Goal: Task Accomplishment & Management: Manage account settings

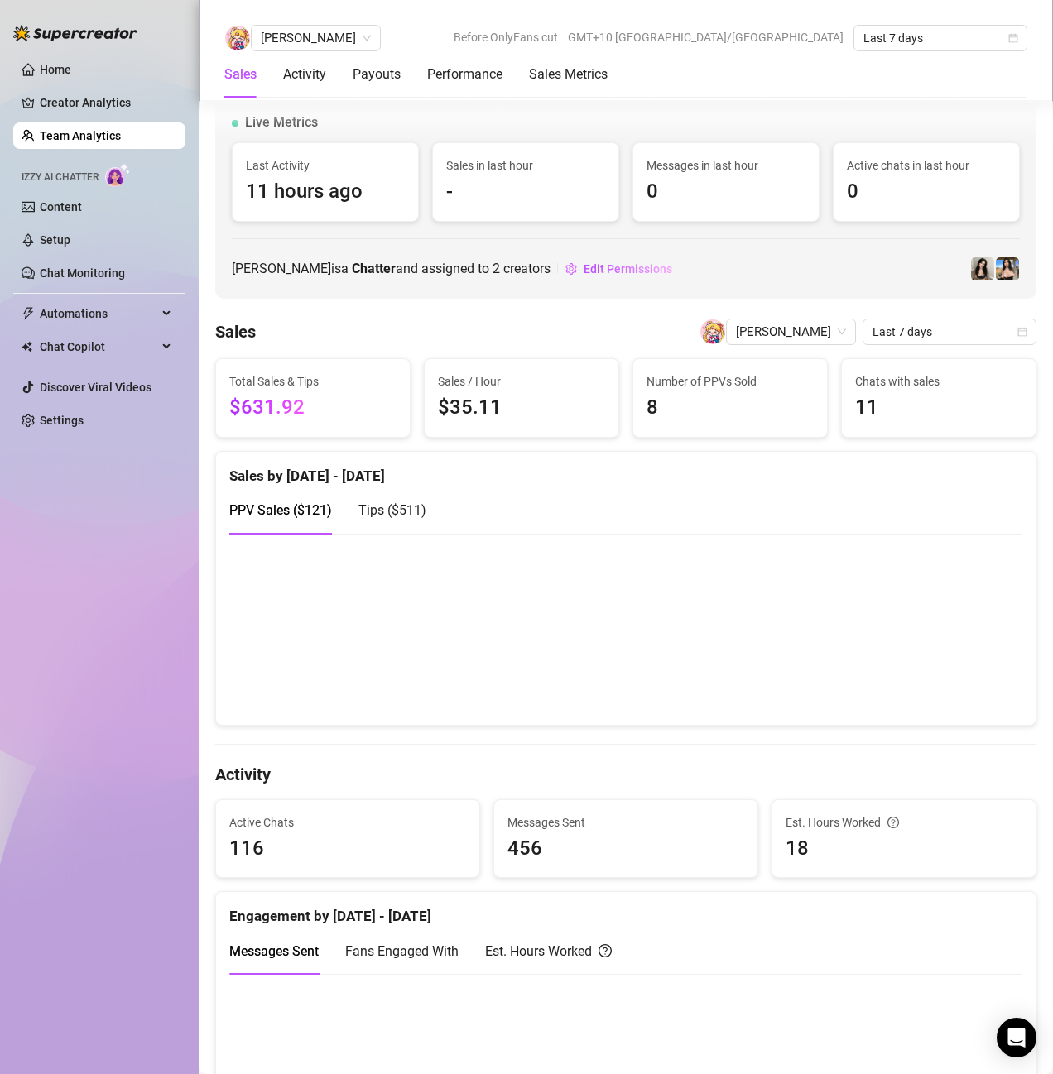
scroll to position [910, 0]
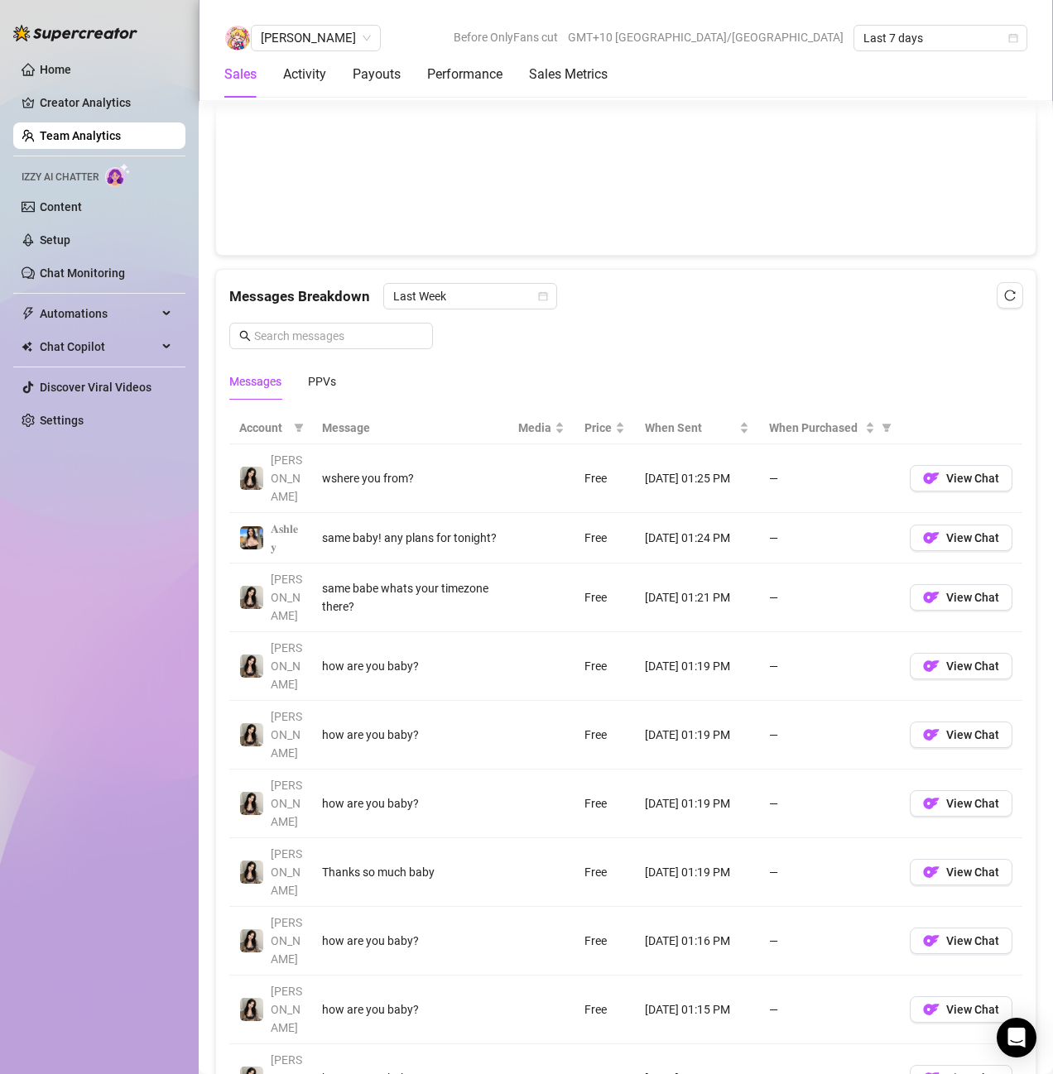
click at [594, 309] on div "Messages Breakdown Last Week" at bounding box center [625, 296] width 793 height 26
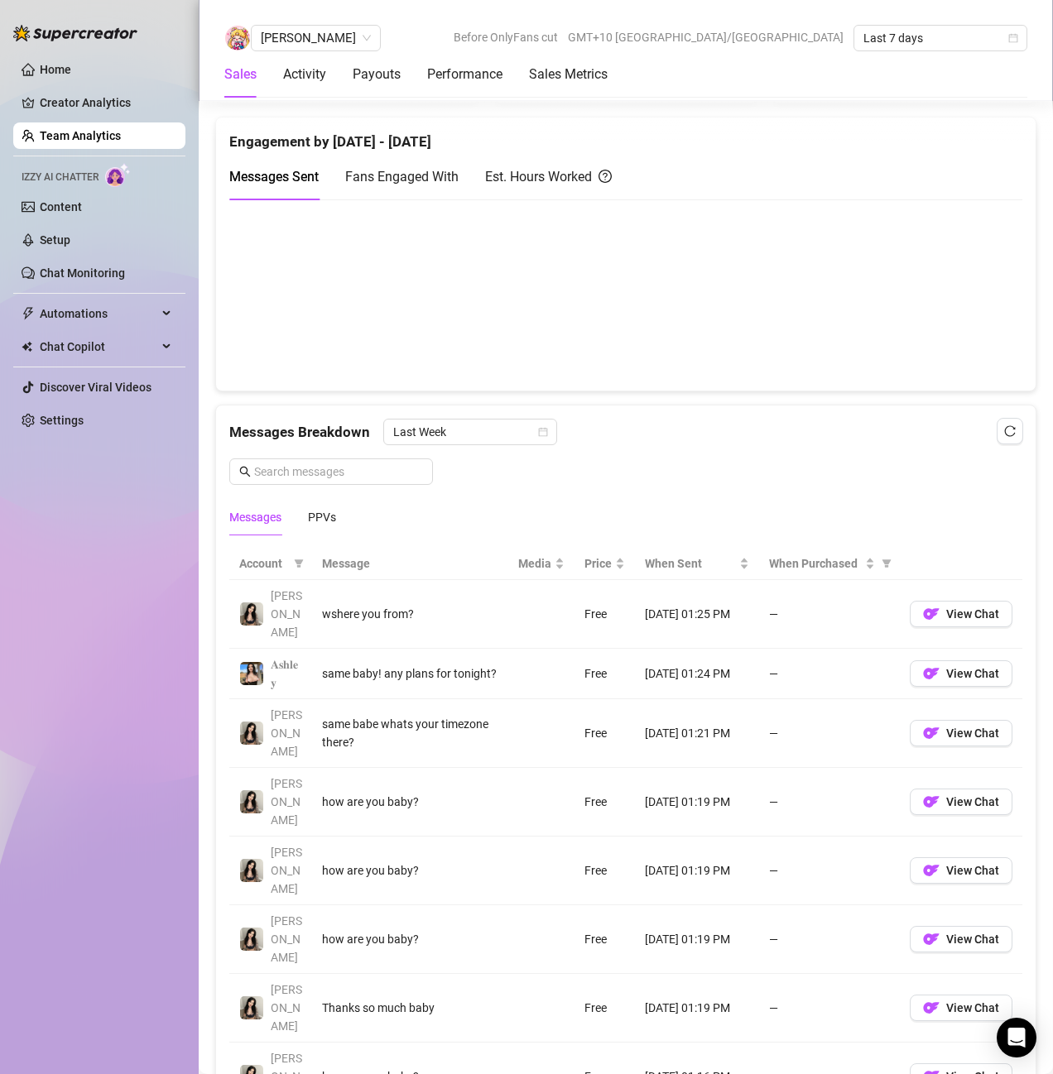
scroll to position [745, 0]
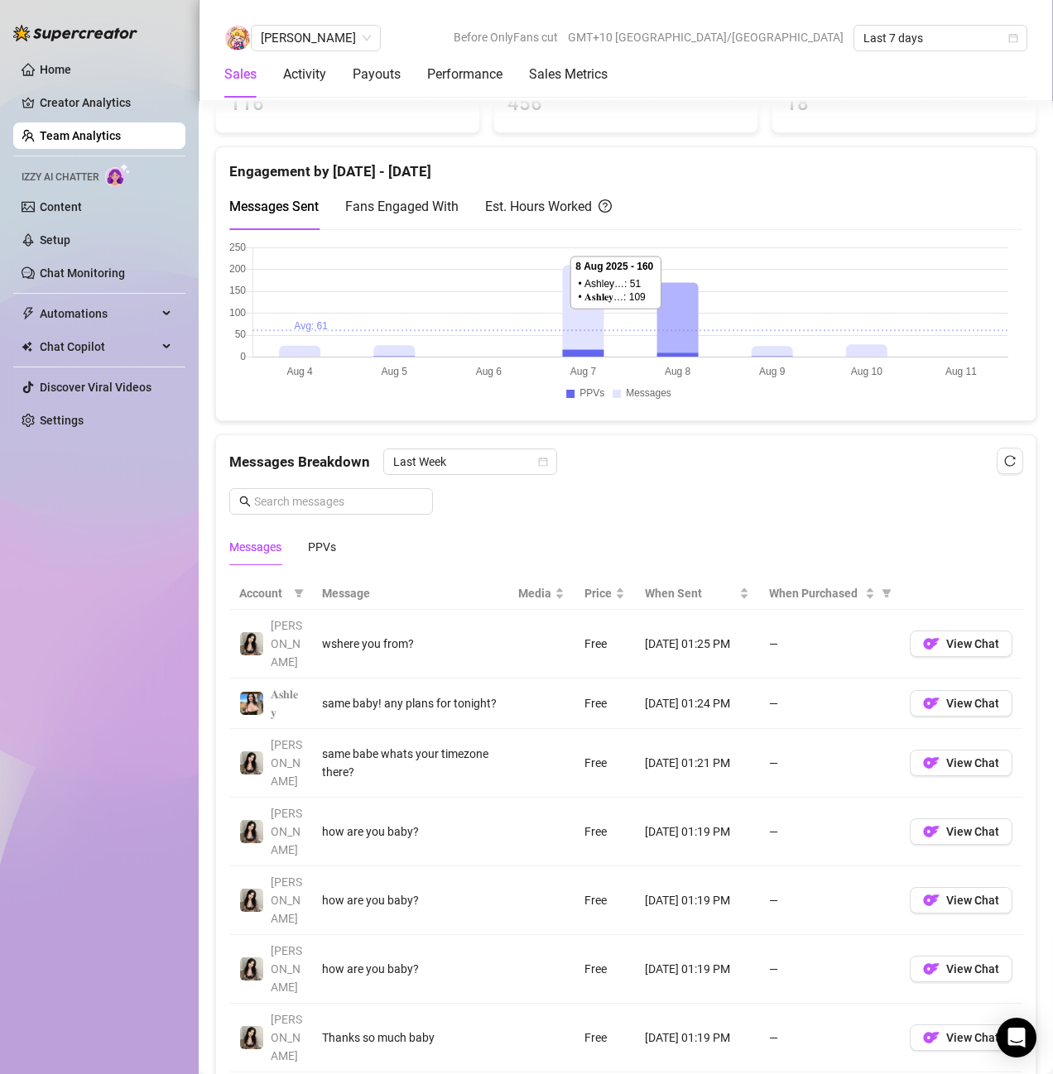
click at [412, 206] on span "Fans Engaged With" at bounding box center [401, 207] width 113 height 16
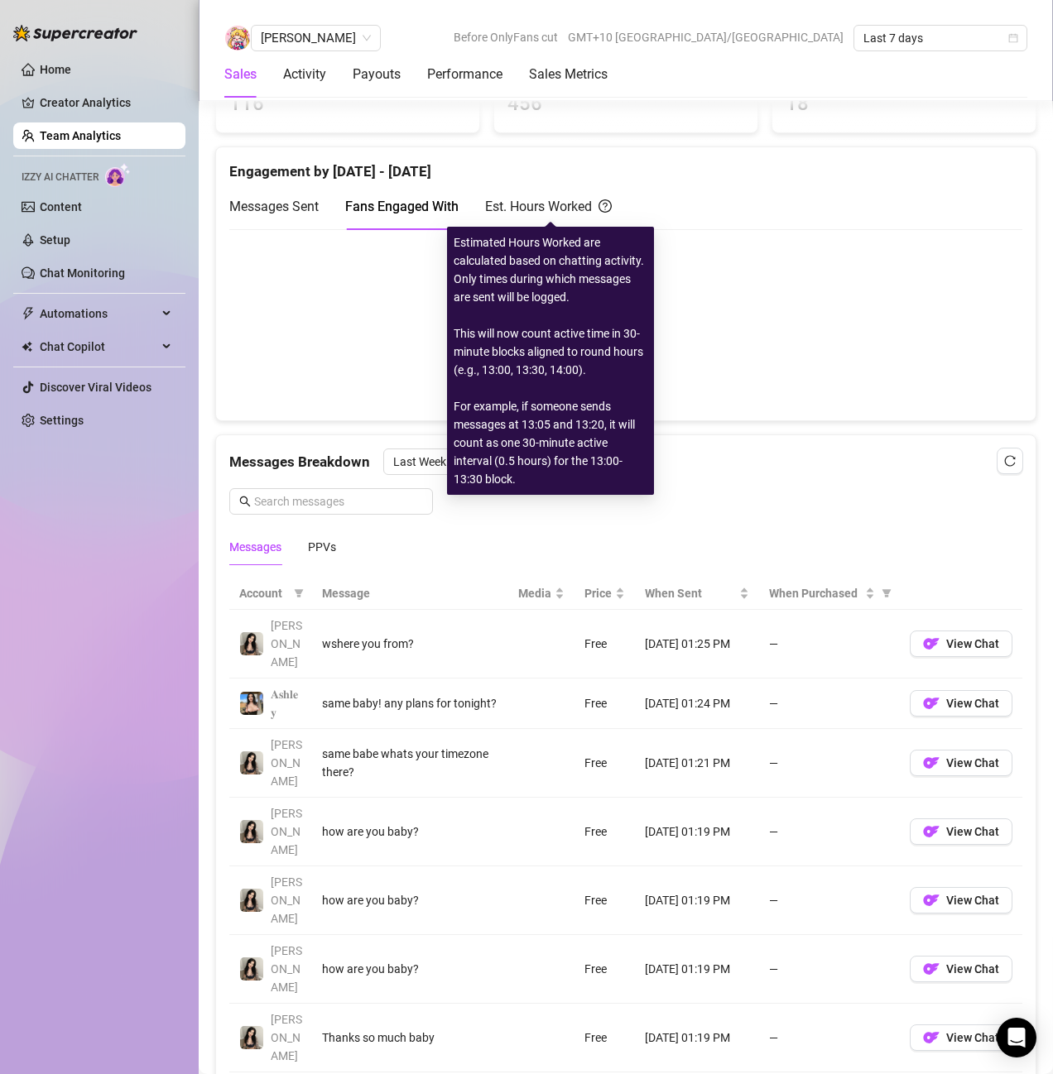
click at [521, 210] on div "Est. Hours Worked" at bounding box center [548, 206] width 127 height 21
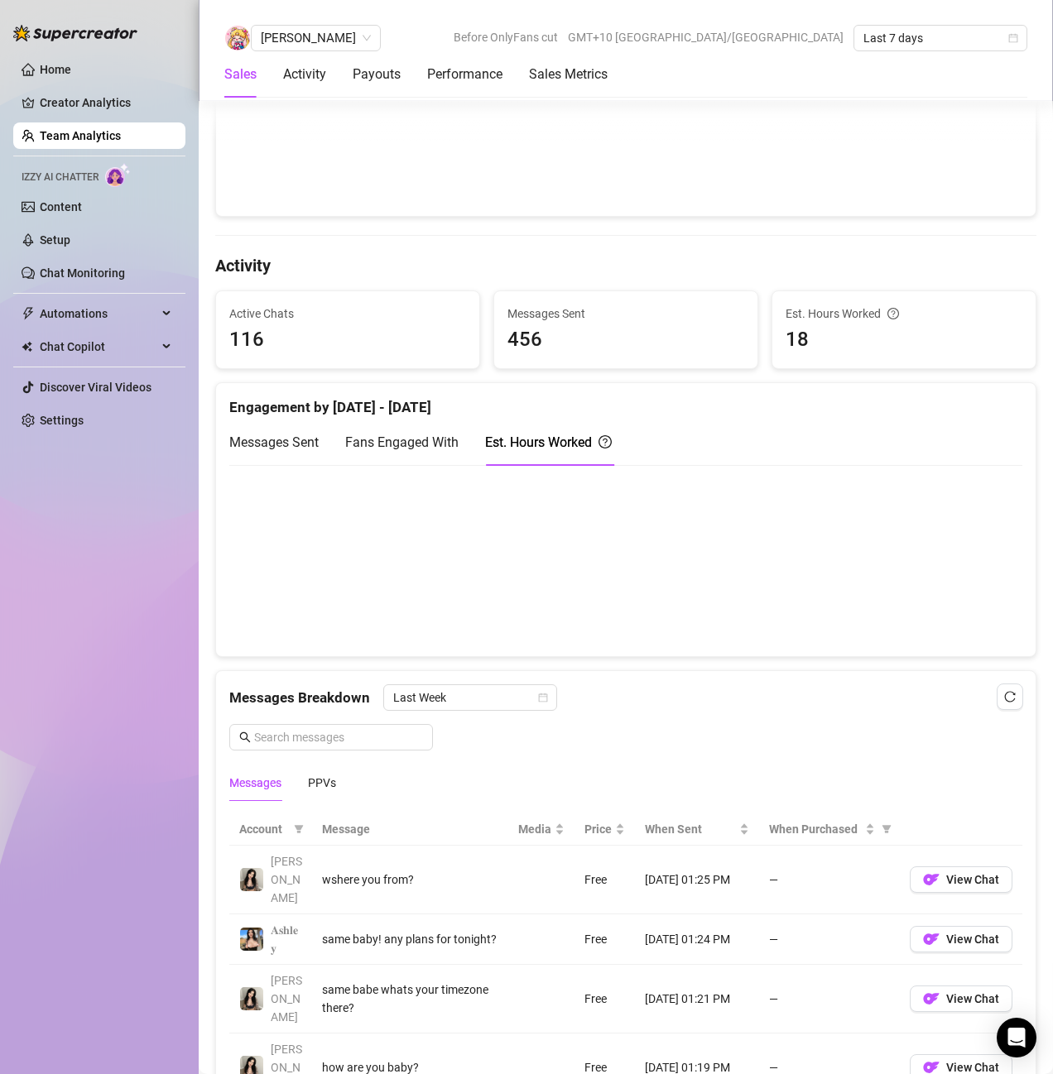
scroll to position [579, 0]
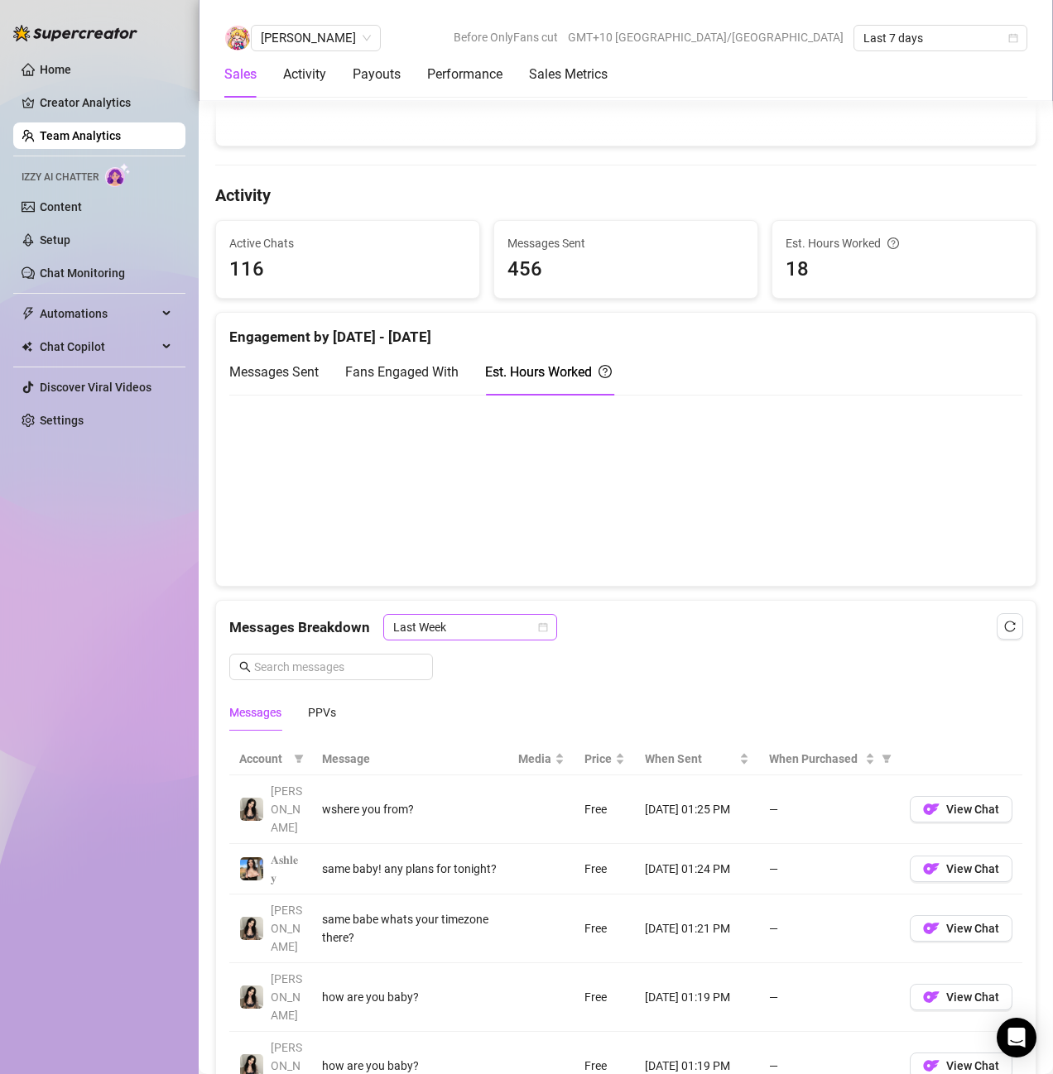
click at [480, 630] on span "Last Week" at bounding box center [470, 627] width 154 height 25
click at [670, 353] on div "Messages Sent Fans Engaged With Est. Hours Worked" at bounding box center [625, 371] width 793 height 47
click at [292, 368] on span "Messages Sent" at bounding box center [273, 372] width 89 height 16
click at [554, 367] on div "Est. Hours Worked" at bounding box center [548, 372] width 127 height 21
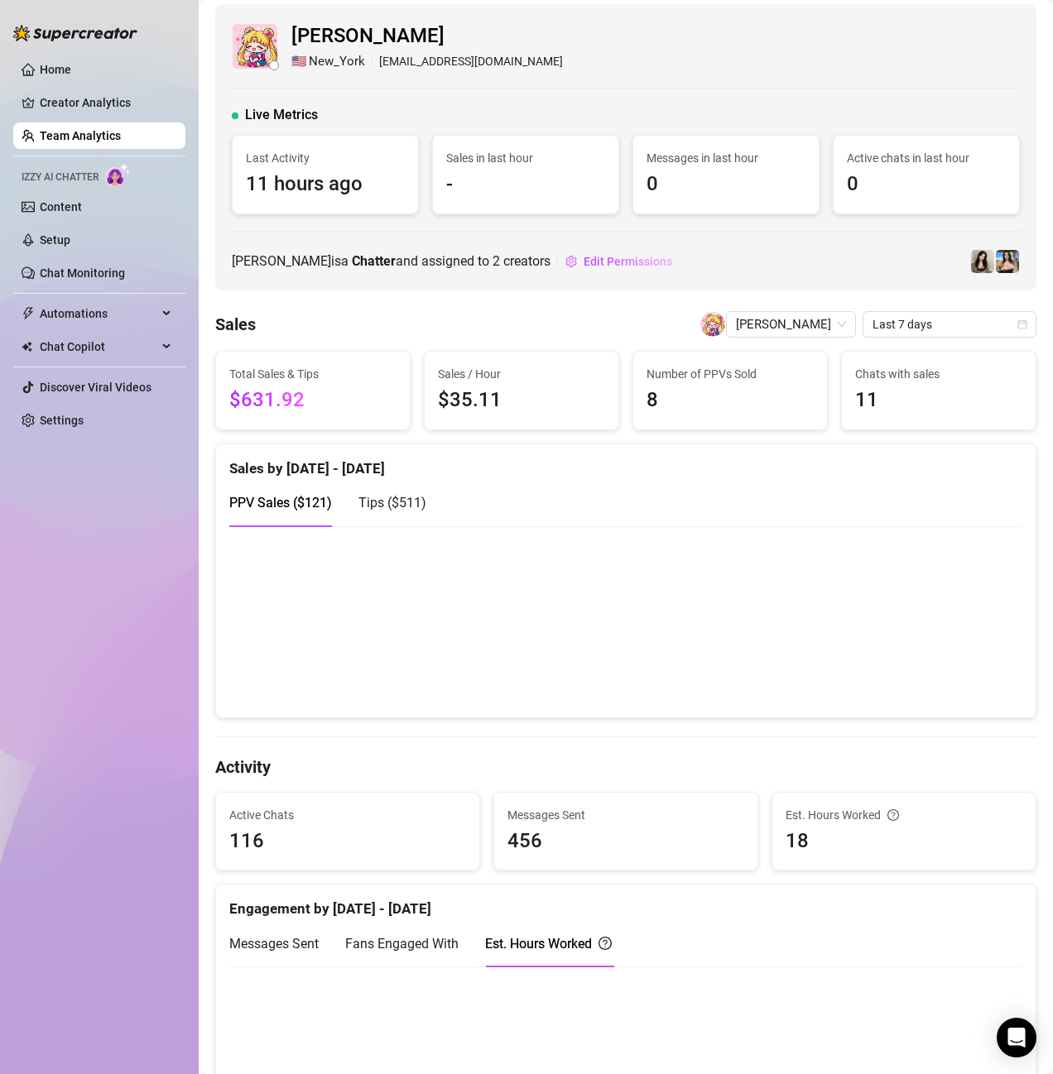
scroll to position [0, 0]
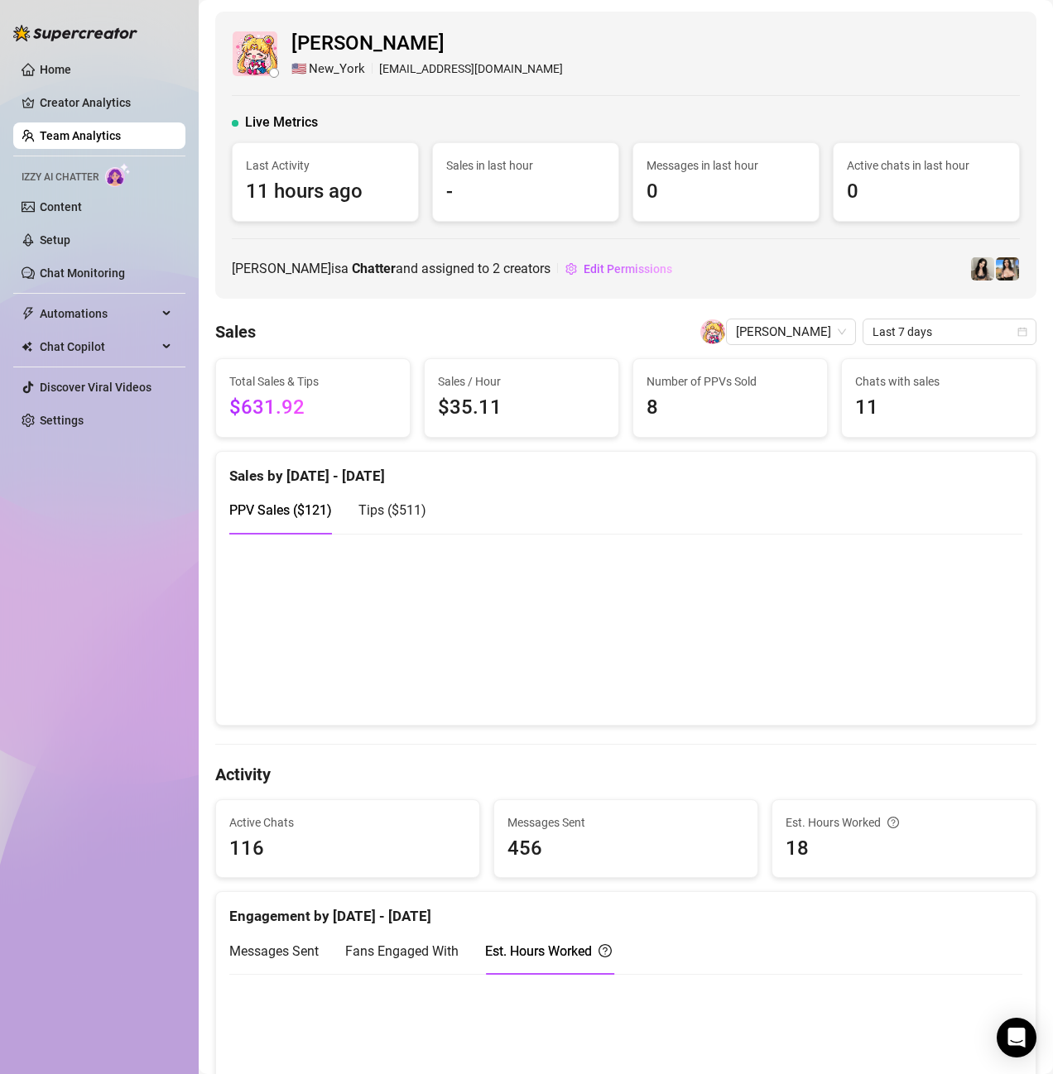
click at [103, 129] on link "Team Analytics" at bounding box center [80, 135] width 81 height 13
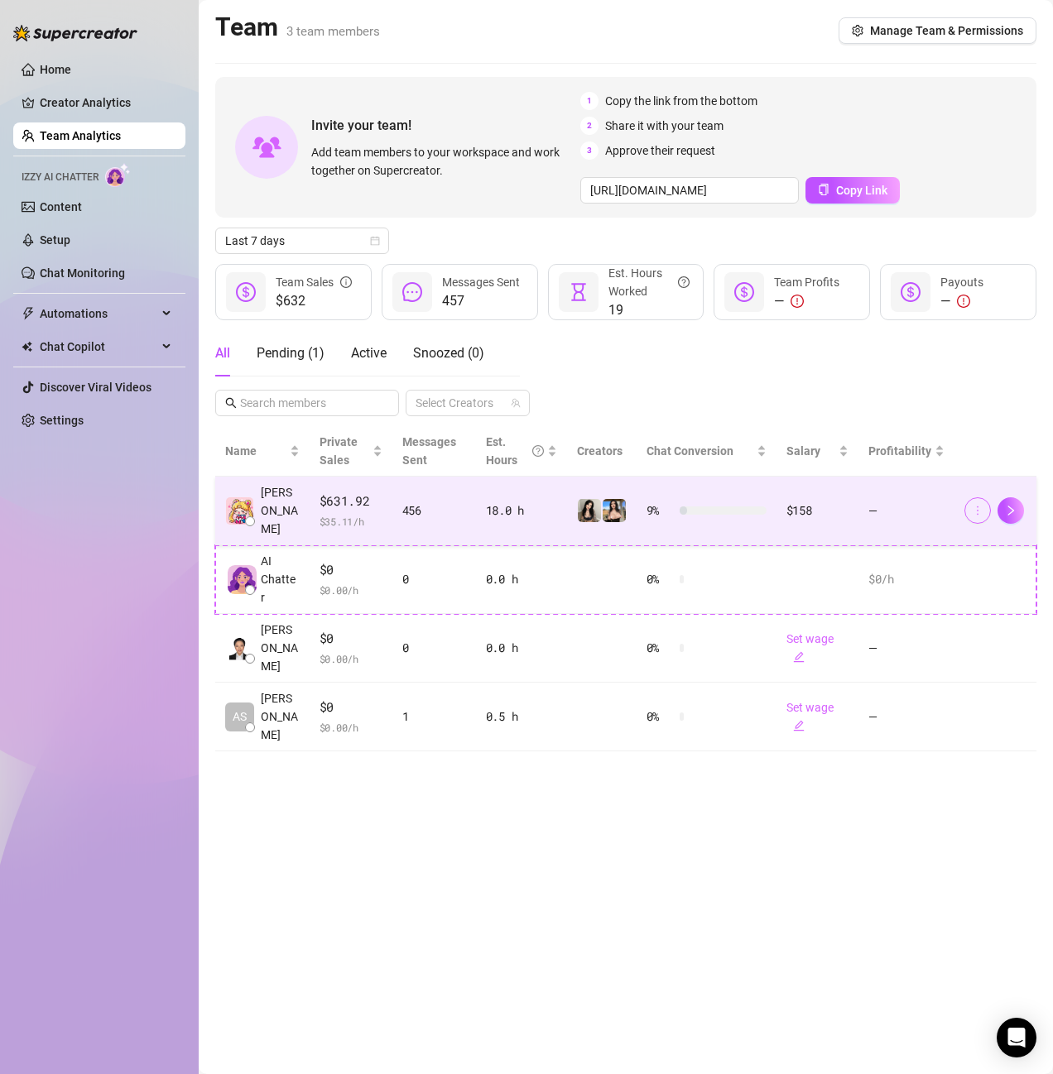
click at [981, 505] on icon "more" at bounding box center [977, 511] width 12 height 12
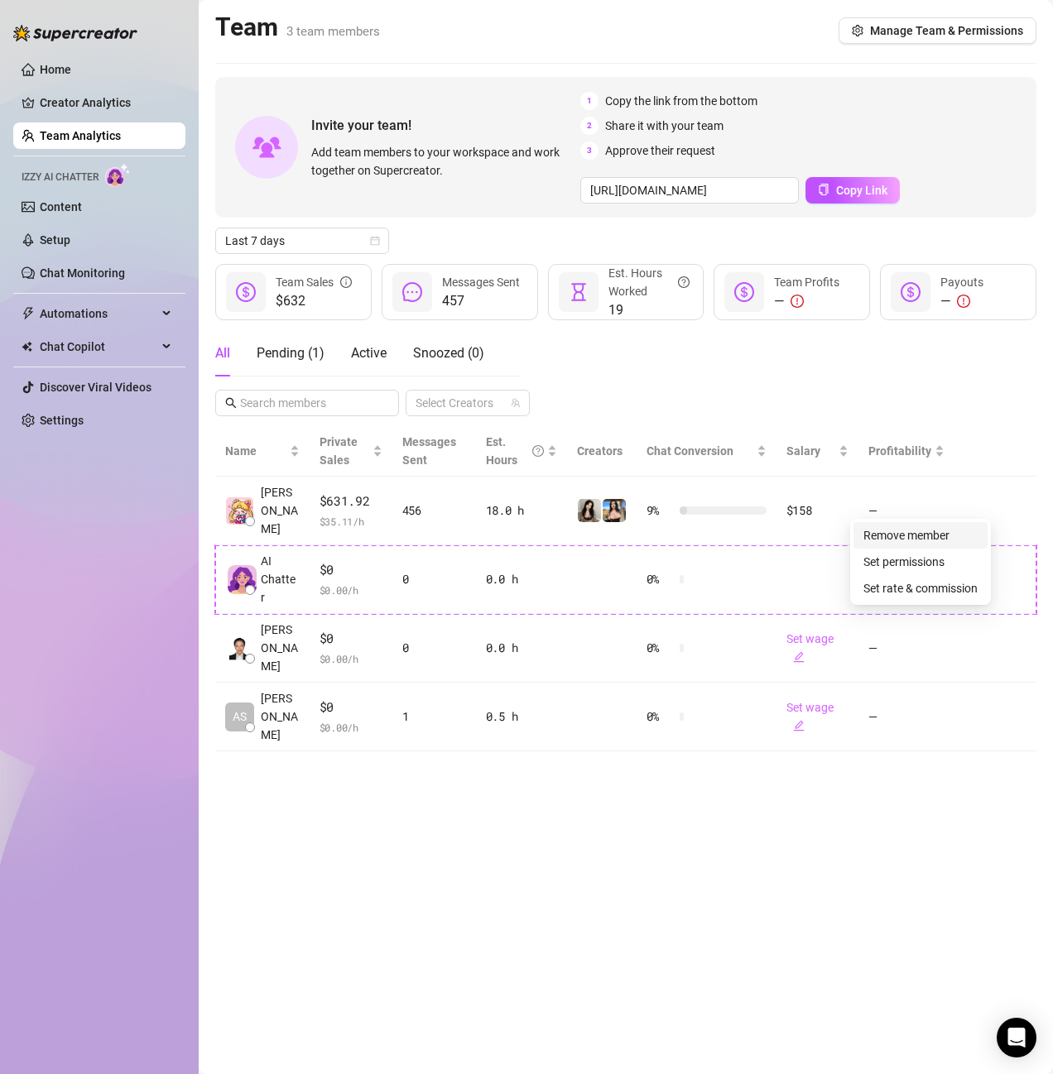
click at [936, 531] on link "Remove member" at bounding box center [906, 535] width 86 height 13
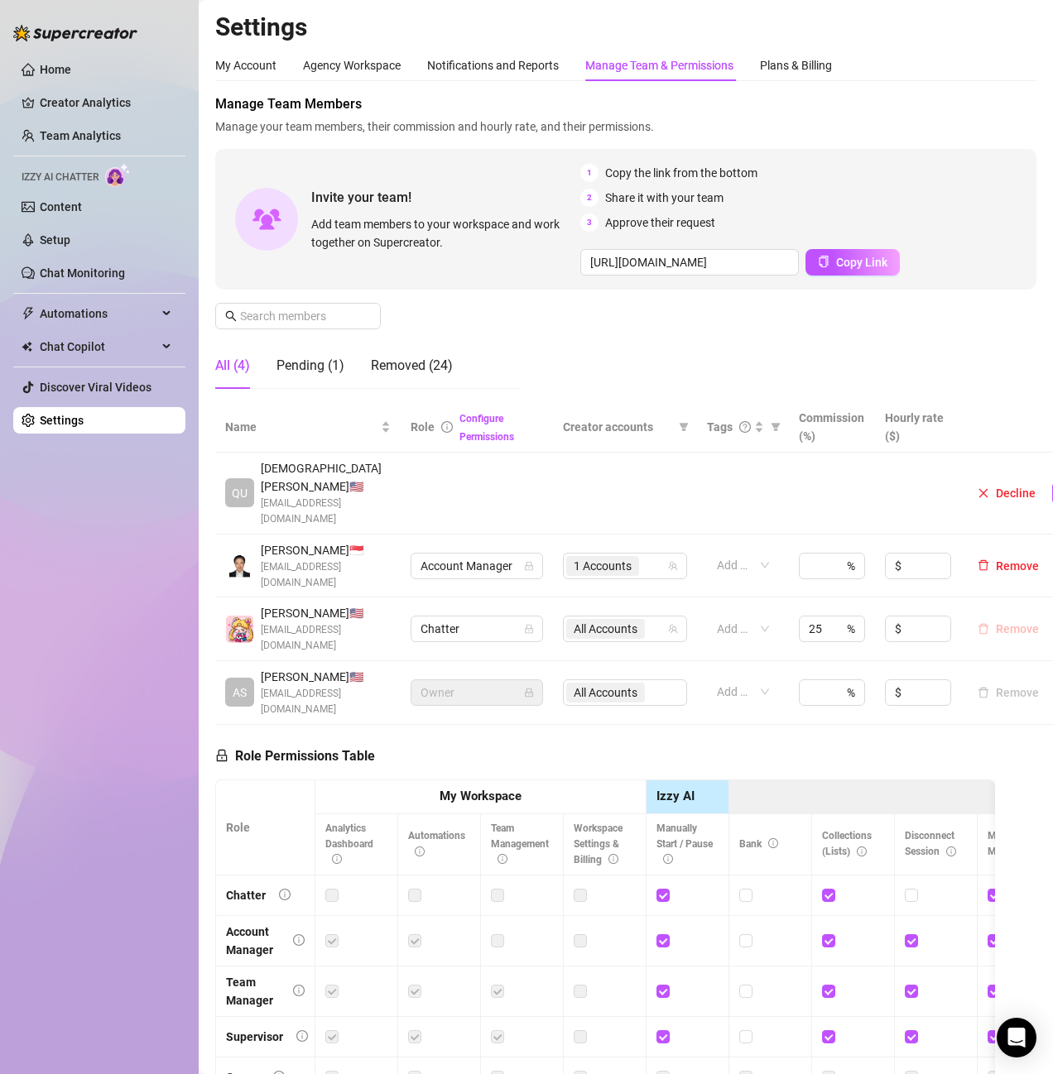
click at [1015, 622] on span "Remove" at bounding box center [1016, 628] width 43 height 13
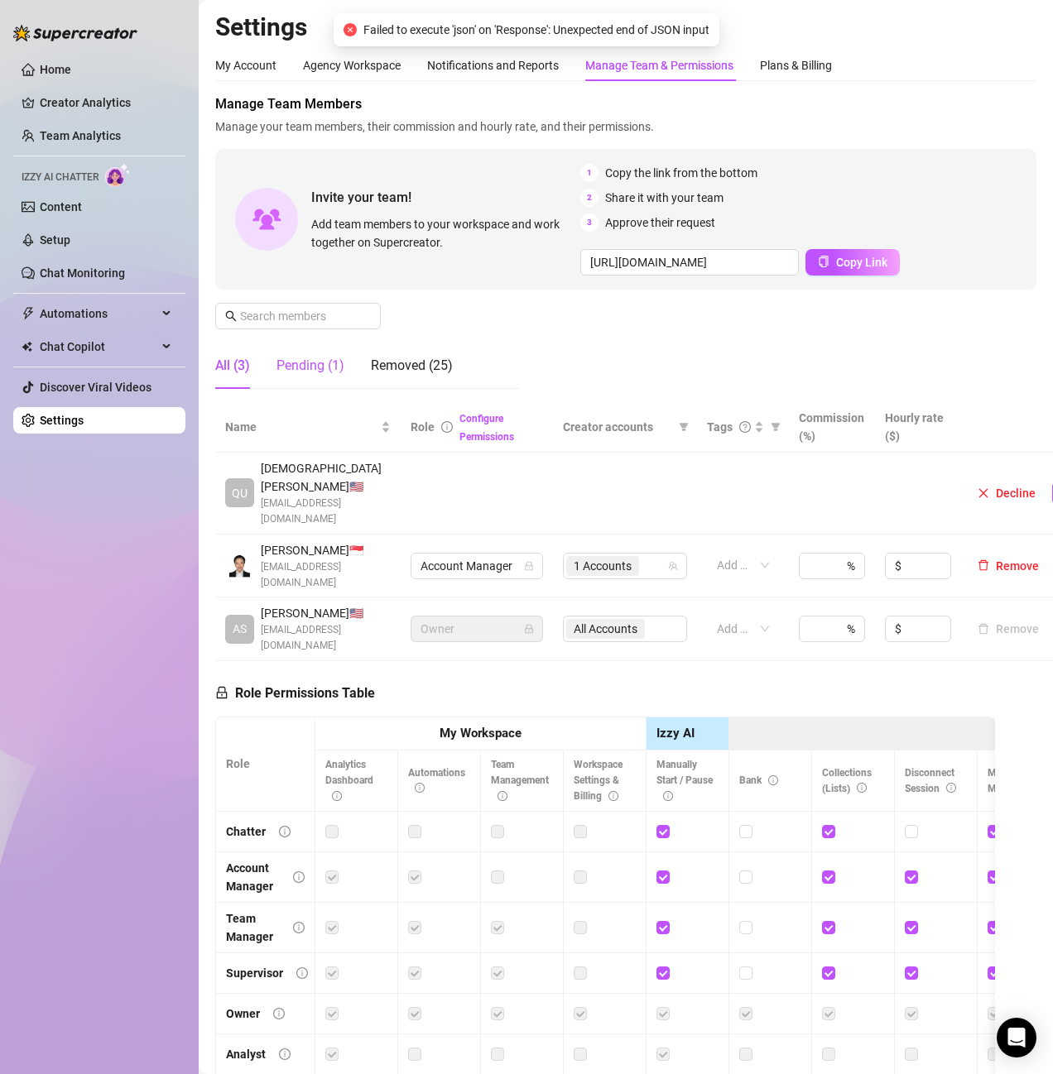
click at [339, 368] on div "Pending (1)" at bounding box center [310, 366] width 68 height 20
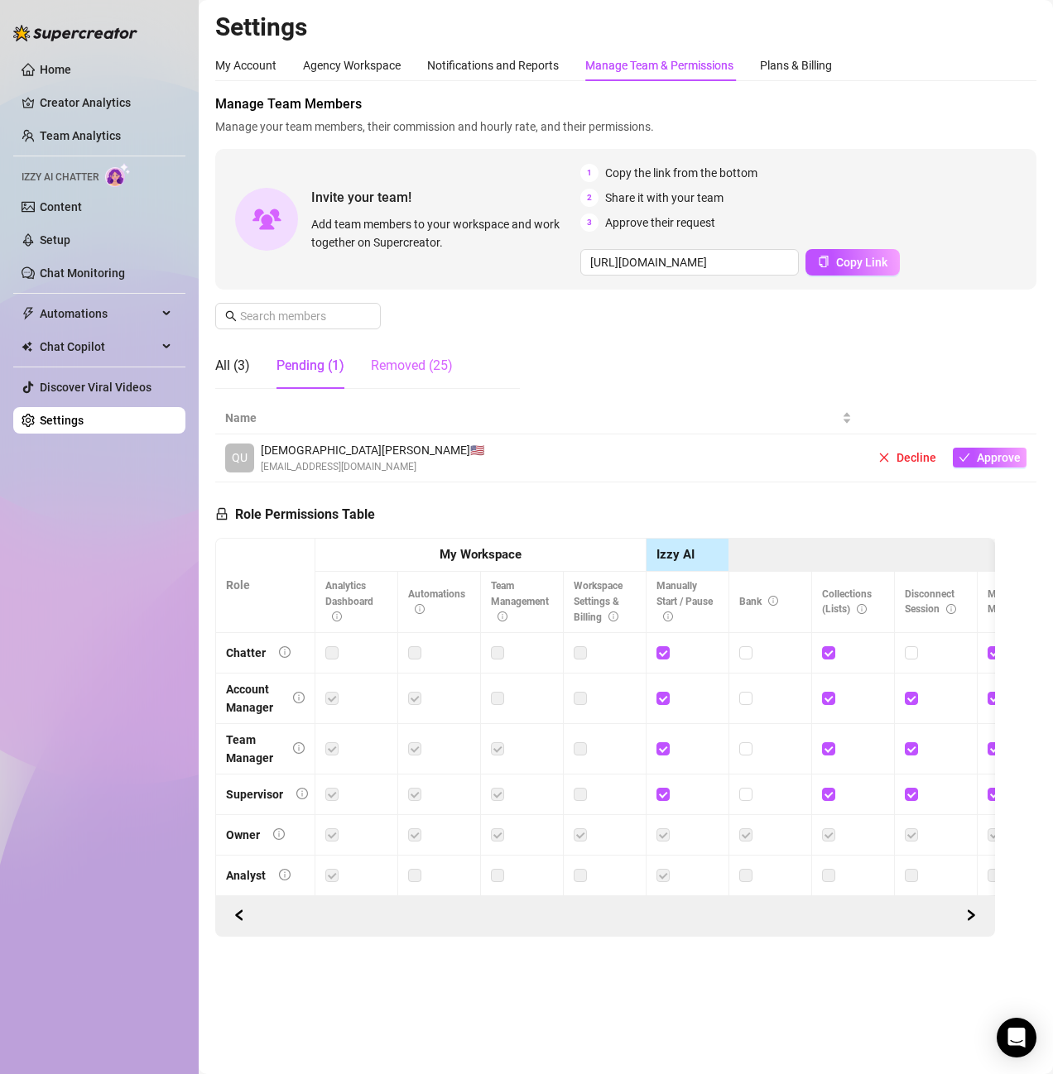
click at [424, 355] on div "Removed (25)" at bounding box center [412, 366] width 82 height 46
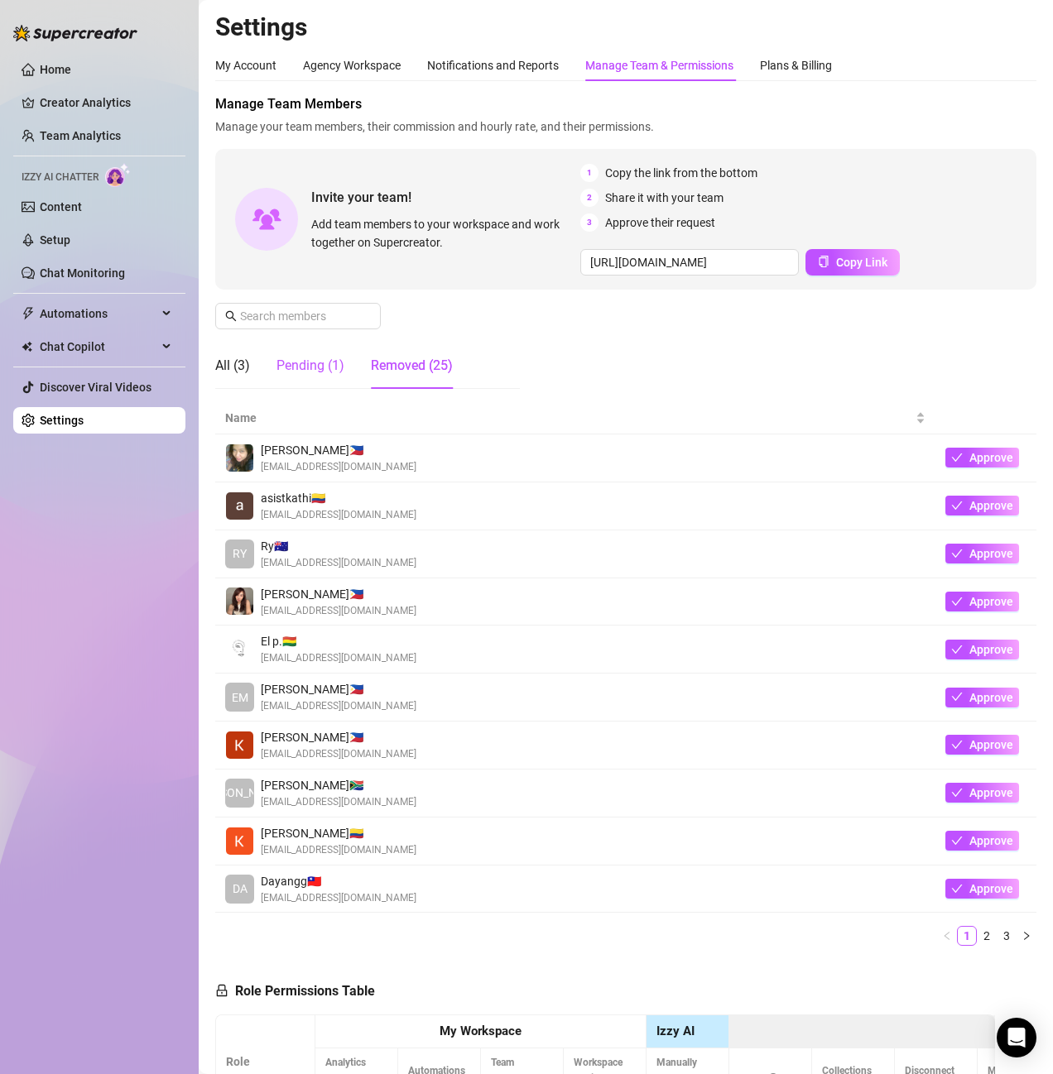
click at [299, 365] on div "Pending (1)" at bounding box center [310, 366] width 68 height 20
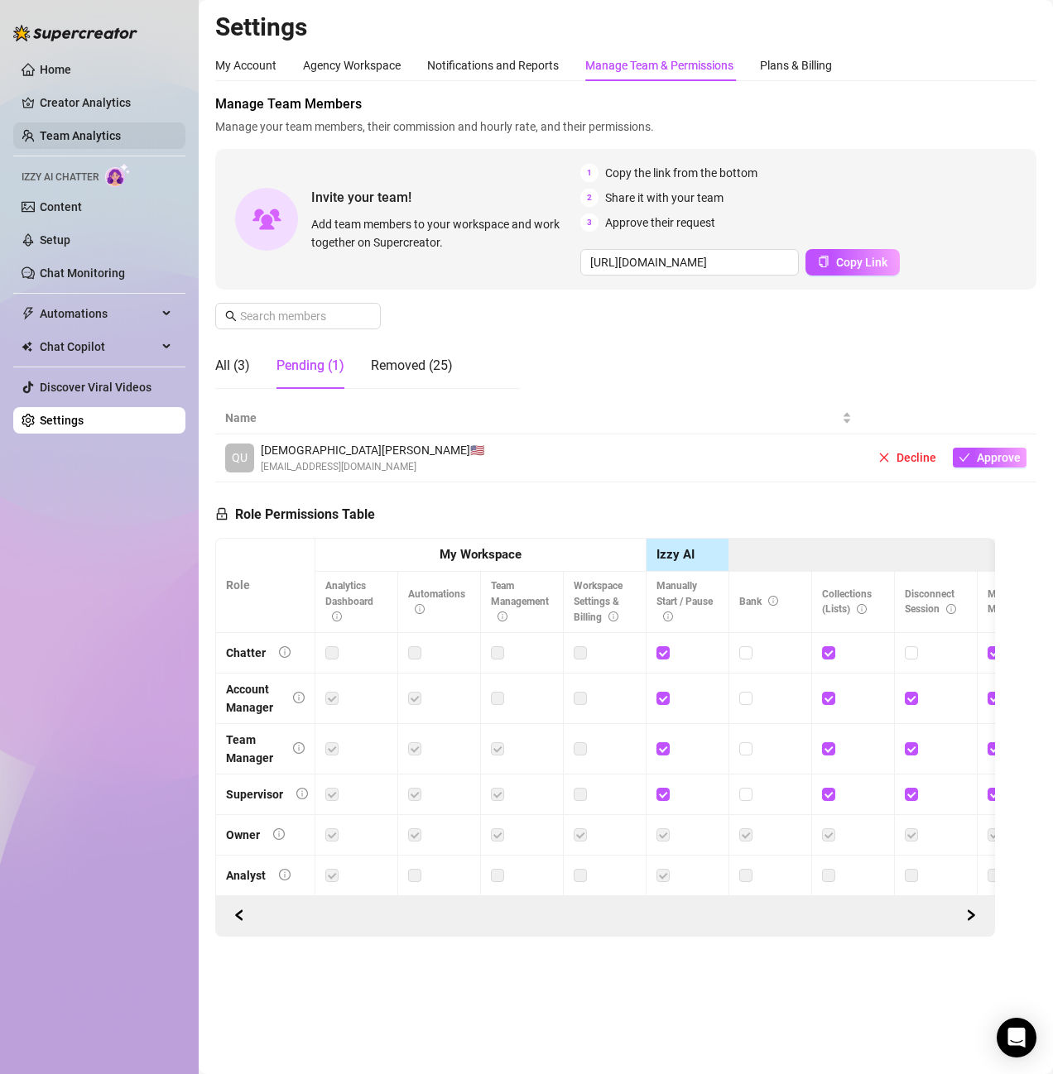
click at [86, 122] on ul "Home Creator Analytics Team Analytics Izzy AI Chatter Content Setup Chat Monito…" at bounding box center [99, 245] width 172 height 391
click at [92, 134] on link "Team Analytics" at bounding box center [80, 135] width 81 height 13
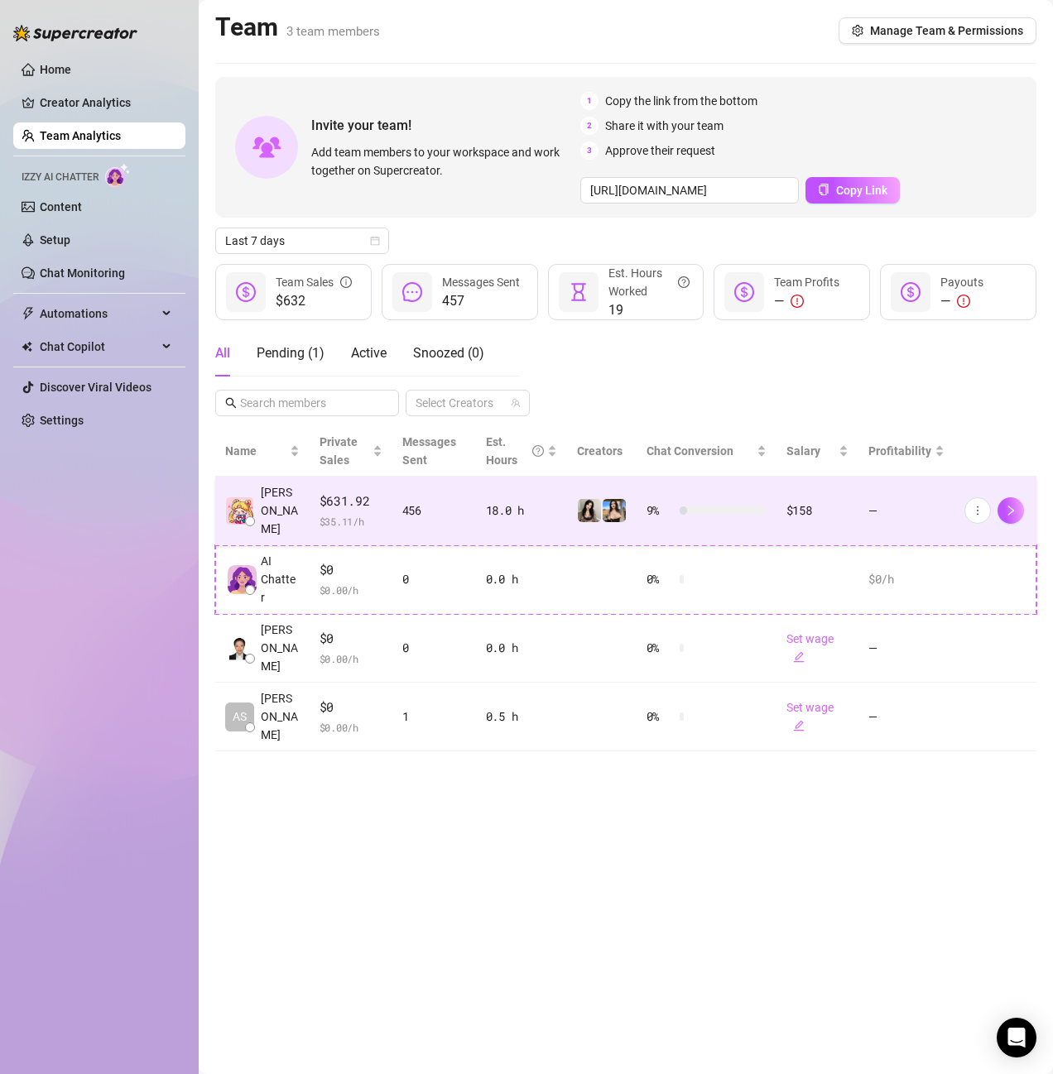
click at [343, 502] on span "$631.92" at bounding box center [350, 502] width 63 height 20
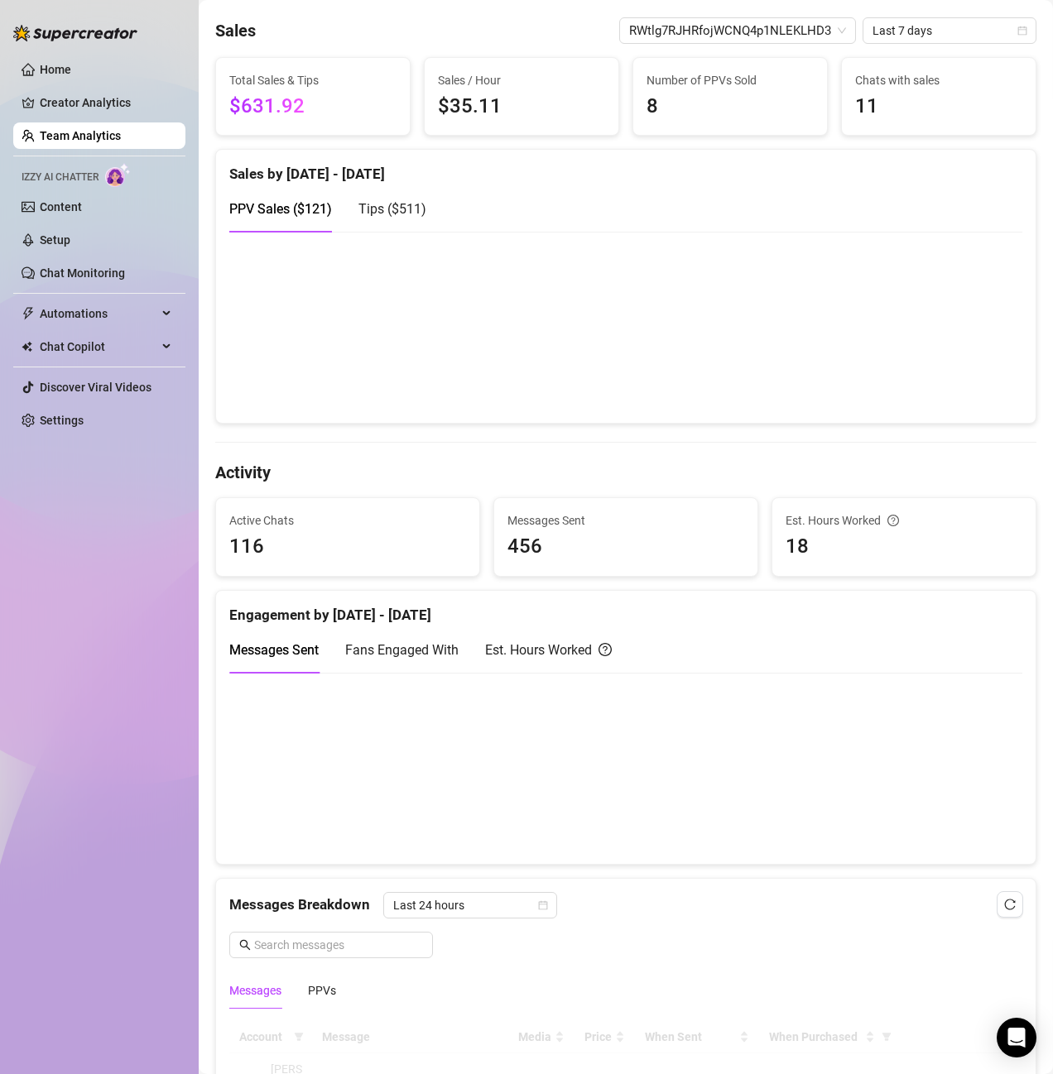
scroll to position [331, 0]
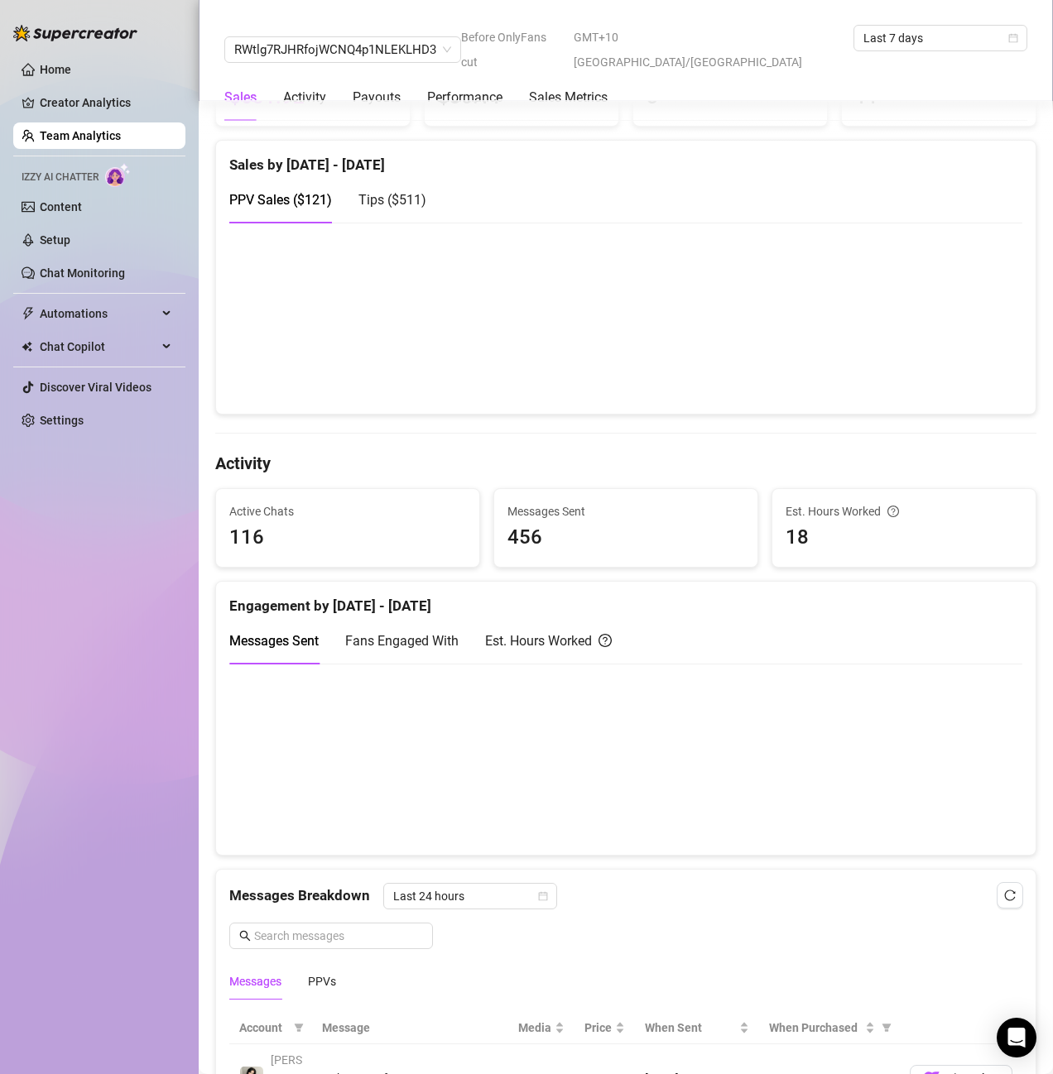
click at [416, 649] on span "Fans Engaged With" at bounding box center [401, 641] width 113 height 16
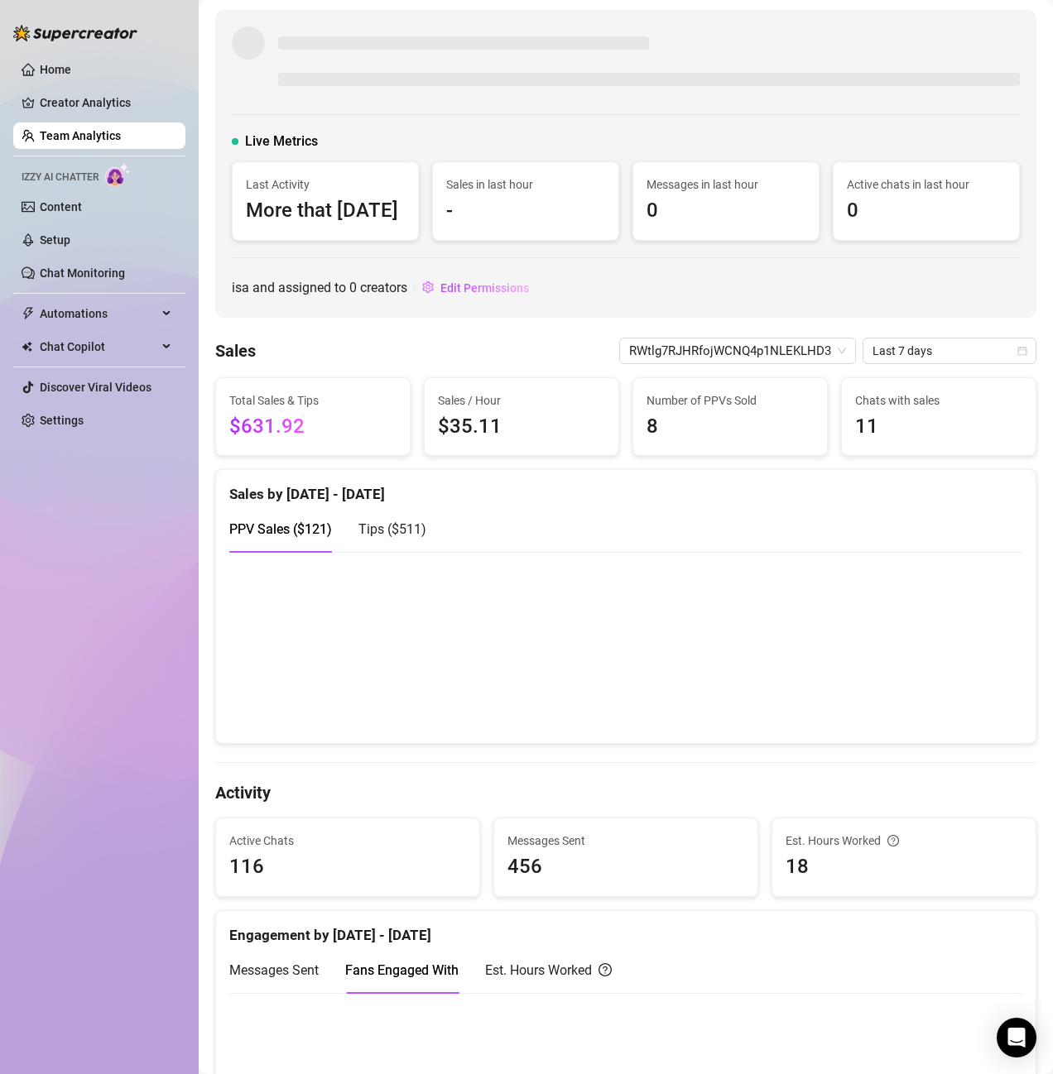
scroll to position [0, 0]
